Goal: Navigation & Orientation: Go to known website

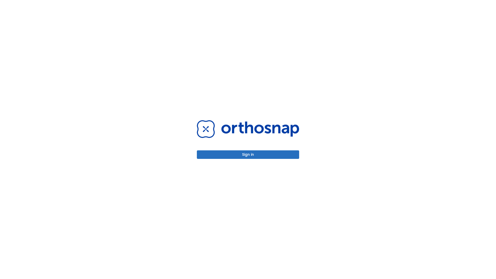
click at [248, 154] on button "Sign in" at bounding box center [248, 154] width 102 height 9
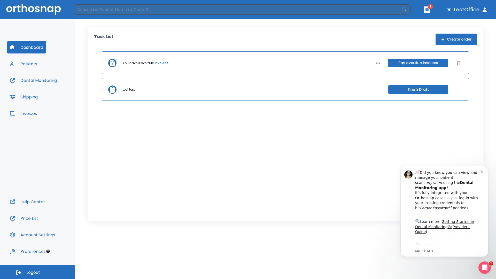
click at [37, 272] on span "Logout" at bounding box center [33, 272] width 14 height 6
